Goal: Task Accomplishment & Management: Use online tool/utility

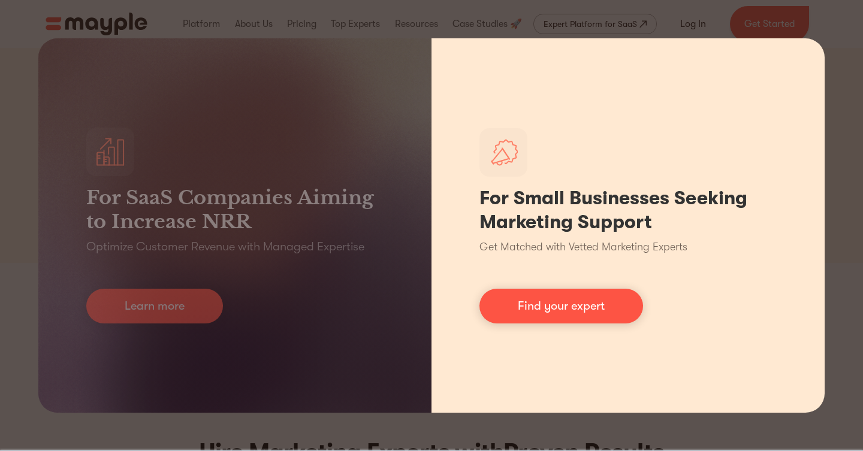
scroll to position [94, 0]
click at [811, 77] on div "For Small Businesses Seeking Marketing Support Get Matched with Vetted Marketin…" at bounding box center [627, 225] width 393 height 375
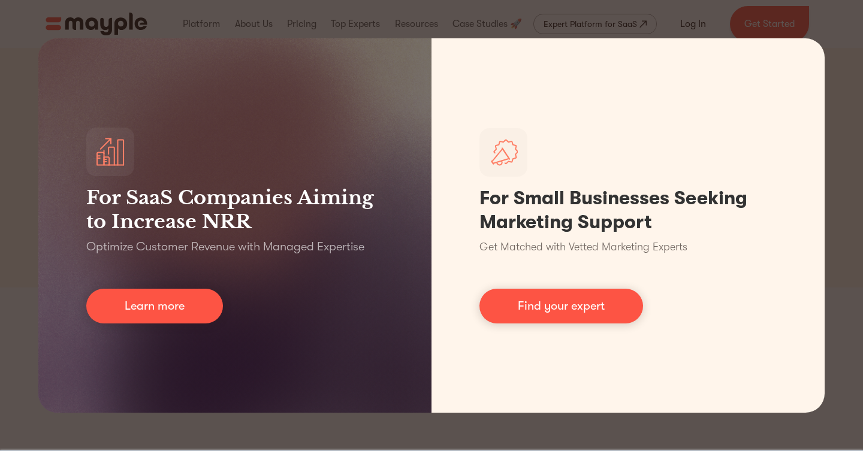
click at [430, 16] on div "For SaaS Companies Aiming to Increase NRR Optimize Customer Revenue with Manage…" at bounding box center [431, 225] width 863 height 451
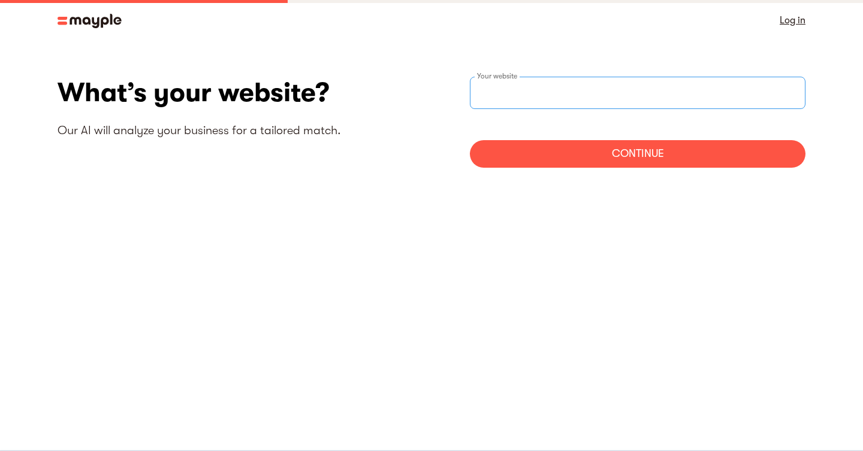
click at [566, 91] on input "websiteStep" at bounding box center [638, 93] width 336 height 32
click at [579, 144] on div "Continue" at bounding box center [638, 154] width 336 height 28
